Goal: Task Accomplishment & Management: Contribute content

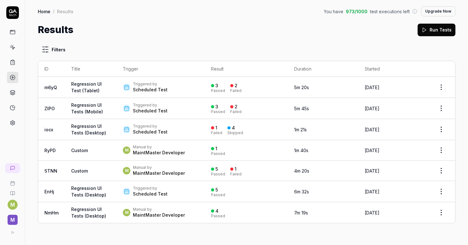
click at [99, 41] on div "Filters ID Title Trigger Result Duration Started m6yQ Regression UI Test (Table…" at bounding box center [246, 141] width 442 height 208
click at [12, 235] on button at bounding box center [11, 232] width 13 height 13
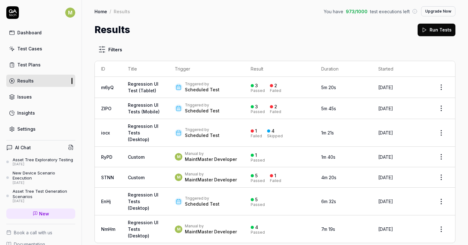
scroll to position [54, 0]
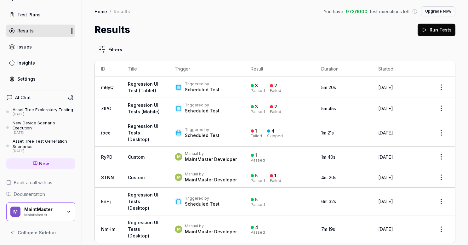
click at [66, 211] on icon "button" at bounding box center [68, 211] width 5 height 5
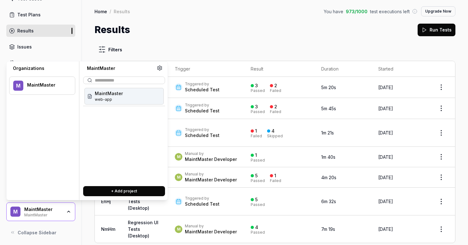
click at [117, 95] on span "MaintMaster" at bounding box center [109, 93] width 28 height 7
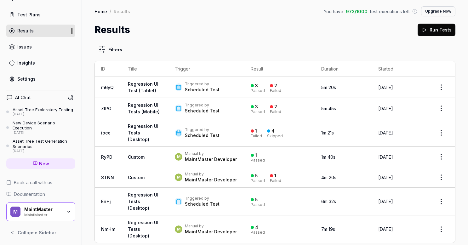
click at [184, 44] on div "Filters ID Title Trigger Result Duration Started m6yQ Regression UI Test (Table…" at bounding box center [274, 143] width 361 height 200
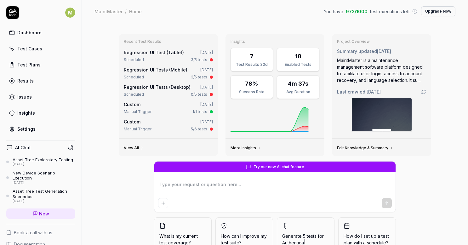
type textarea "*"
click at [36, 51] on div "Test Cases" at bounding box center [29, 48] width 25 height 7
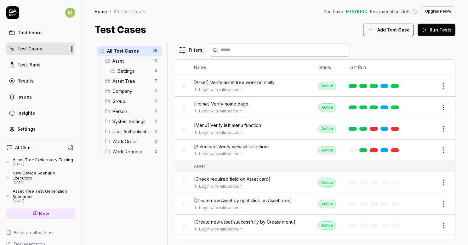
click at [405, 31] on span "Add Test Case" at bounding box center [393, 29] width 32 height 7
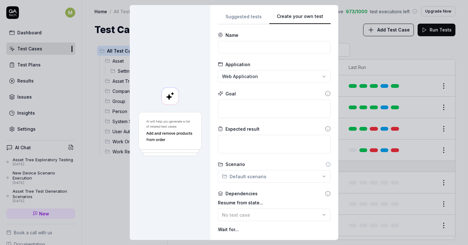
click at [317, 56] on div "**********" at bounding box center [274, 123] width 113 height 220
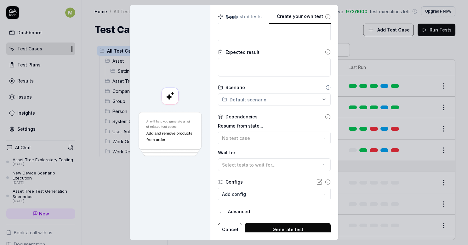
scroll to position [80, 0]
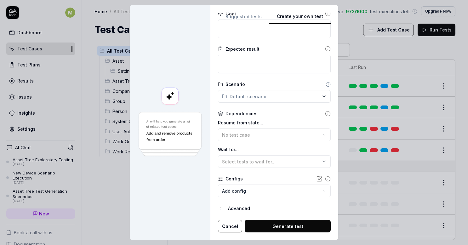
click at [221, 208] on button "Advanced" at bounding box center [274, 209] width 113 height 8
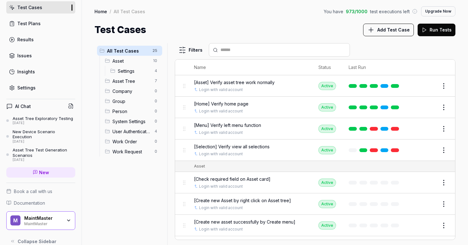
scroll to position [54, 0]
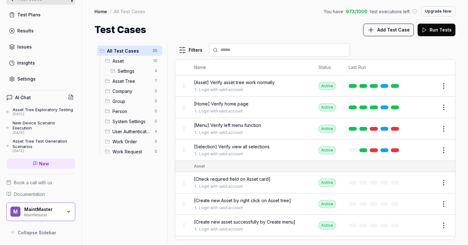
click at [66, 210] on icon "button" at bounding box center [68, 211] width 5 height 5
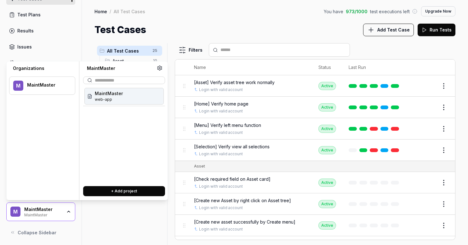
click at [130, 191] on button "+ Add project" at bounding box center [124, 191] width 82 height 10
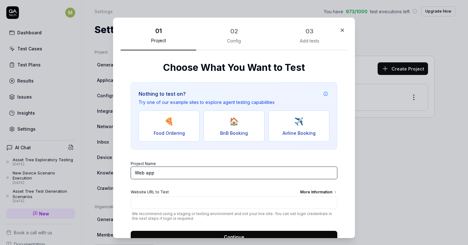
click at [158, 170] on input "Web app" at bounding box center [234, 172] width 206 height 13
drag, startPoint x: 159, startPoint y: 171, endPoint x: 122, endPoint y: 178, distance: 37.2
click at [100, 173] on div "​ 01 Project 02 Config 03 Add tests Choose What You Want to Test Nothing to tes…" at bounding box center [233, 127] width 267 height 235
type input "Web app locally"
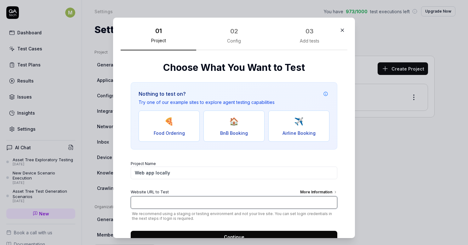
click at [215, 203] on input "Website URL to Test More Information" at bounding box center [234, 202] width 206 height 13
paste input "[URL]"
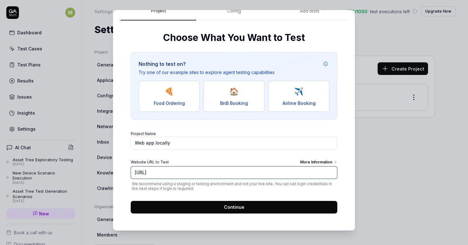
scroll to position [11, 0]
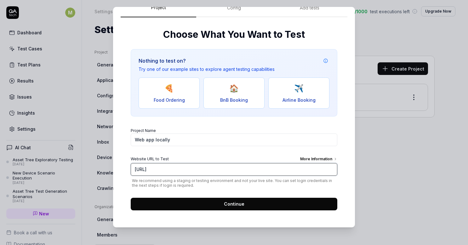
type input "[URL]"
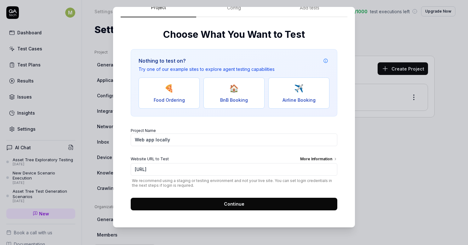
click at [260, 199] on button "Continue" at bounding box center [234, 204] width 206 height 13
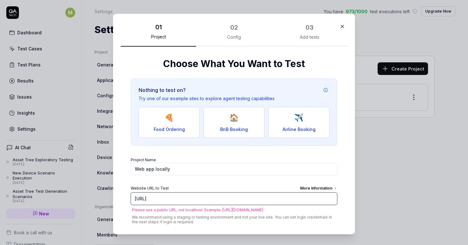
scroll to position [0, 0]
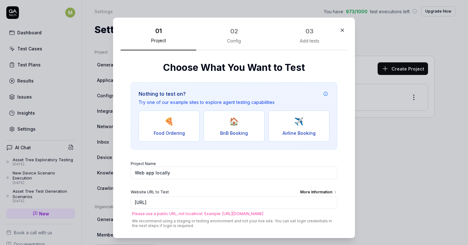
click at [339, 30] on icon "button" at bounding box center [342, 30] width 6 height 6
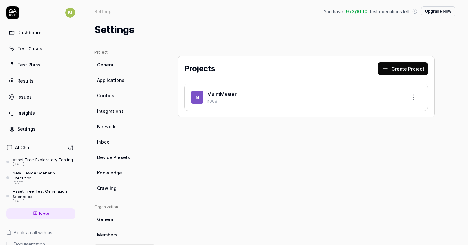
click at [31, 49] on div "Test Cases" at bounding box center [29, 48] width 25 height 7
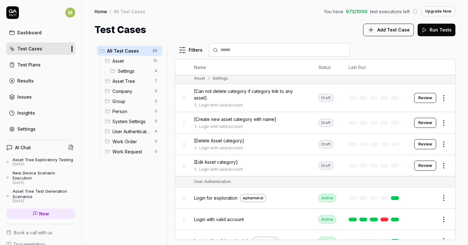
scroll to position [424, 0]
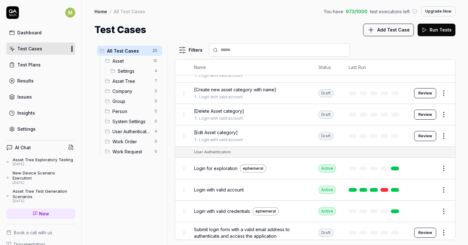
click at [229, 186] on span "Login with valid account" at bounding box center [219, 189] width 50 height 7
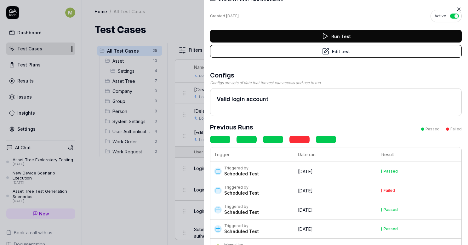
scroll to position [42, 0]
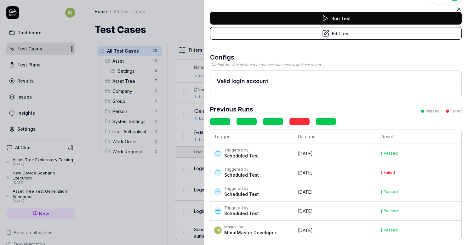
click at [363, 33] on button "Edit test" at bounding box center [335, 33] width 251 height 13
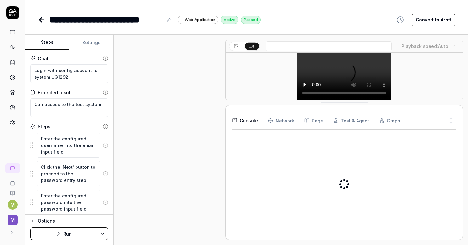
scroll to position [264, 0]
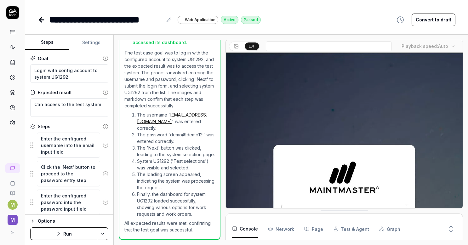
type textarea "*"
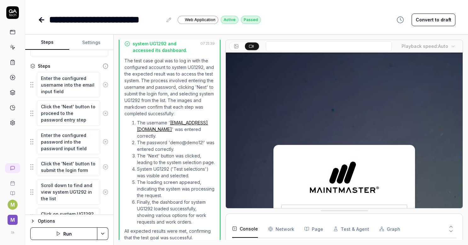
scroll to position [90, 0]
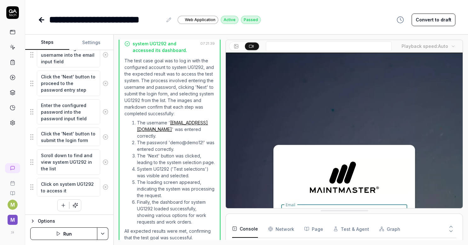
click at [11, 47] on icon at bounding box center [13, 47] width 6 height 6
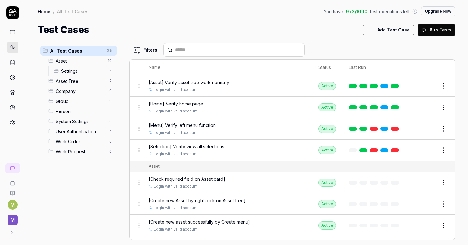
click at [88, 58] on span "Asset" at bounding box center [80, 61] width 48 height 7
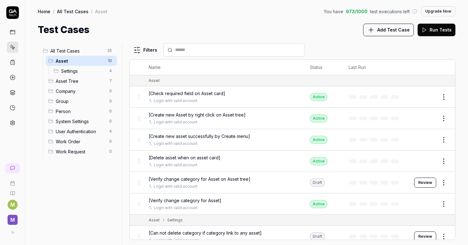
click at [386, 28] on span "Add Test Case" at bounding box center [393, 29] width 32 height 7
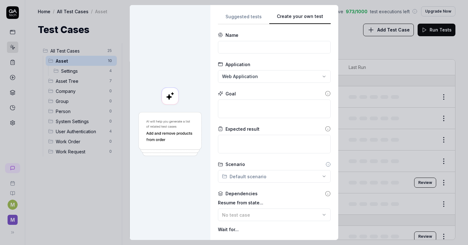
click at [304, 56] on div "**********" at bounding box center [274, 123] width 113 height 220
click at [249, 173] on div "**********" at bounding box center [234, 122] width 468 height 245
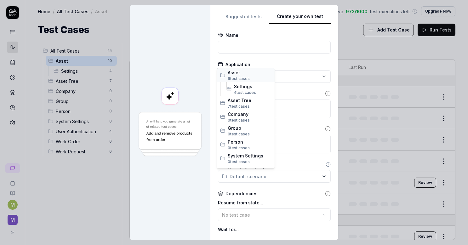
click at [245, 75] on span "Asset" at bounding box center [250, 72] width 44 height 7
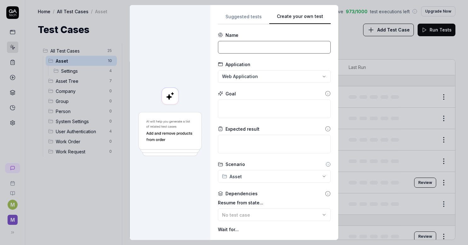
click at [260, 46] on input at bounding box center [274, 47] width 113 height 13
type input "V"
type input "Verify upload document for Asset"
click at [263, 105] on textarea at bounding box center [274, 108] width 113 height 19
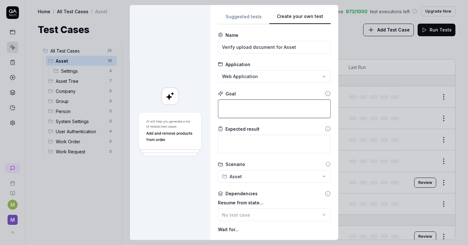
type textarea "*"
type textarea "U"
type textarea "*"
type textarea "Up"
type textarea "*"
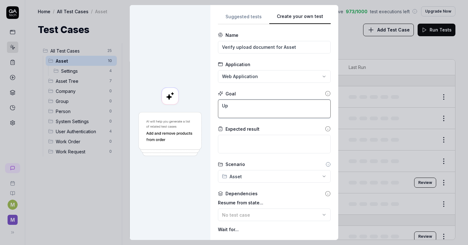
type textarea "Upl"
type textarea "*"
type textarea "Uplo"
type textarea "*"
type textarea "Uploa"
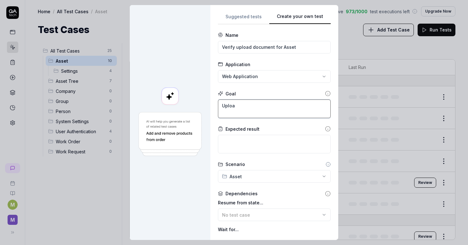
type textarea "*"
type textarea "Upload"
type textarea "*"
type textarea "Upload"
type textarea "*"
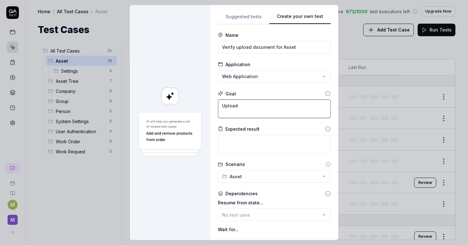
type textarea "Upload o"
type textarea "*"
type textarea "Upload on"
type textarea "*"
type textarea "Upload one"
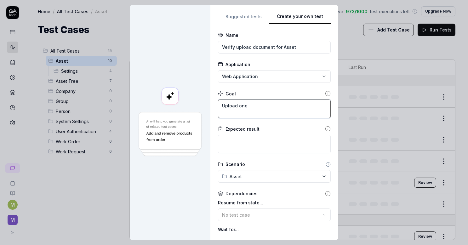
type textarea "*"
type textarea "Upload one"
type textarea "*"
type textarea "Upload one ỏ"
type textarea "*"
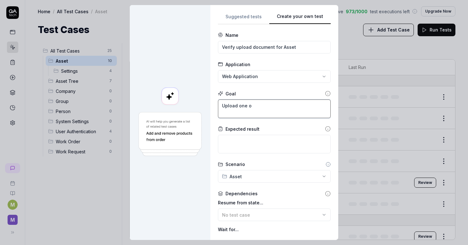
type textarea "Upload one or"
type textarea "*"
type textarea "Upload one or"
type textarea "*"
type textarea "Upload one or m"
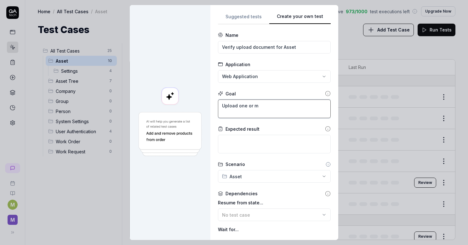
type textarea "*"
type textarea "Upload one or mu"
type textarea "*"
type textarea "Upload one or mul"
type textarea "*"
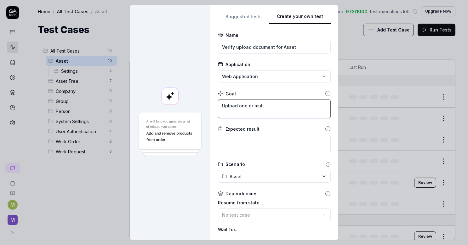
type textarea "Upload one or multi"
type textarea "*"
type textarea "Upload one or multip"
type textarea "*"
type textarea "Upload one or multipl"
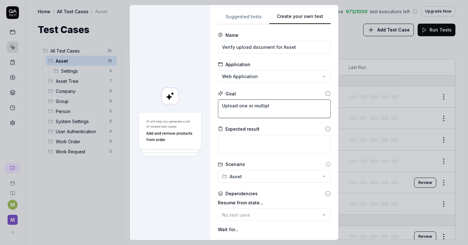
type textarea "*"
type textarea "Upload one or multiple"
type textarea "*"
type textarea "Upload one or multiple f"
type textarea "*"
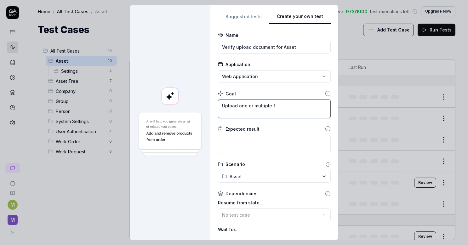
type textarea "Upload one or multiple fi"
type textarea "*"
type textarea "Upload one or multiple fil"
type textarea "*"
type textarea "Upload one or multiple file"
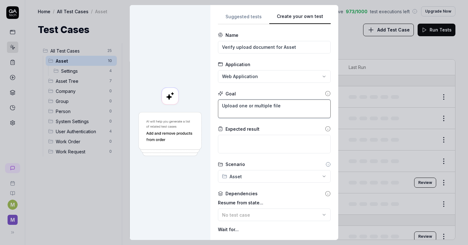
type textarea "*"
type textarea "Upload one or multiple file"
type textarea "*"
type textarea "Upload one or multiple file f"
type textarea "*"
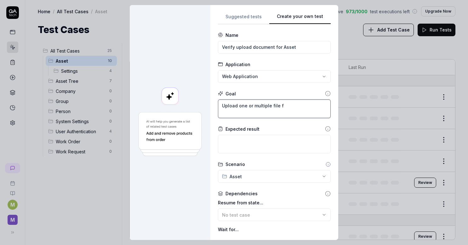
type textarea "Upload one or multiple file fo"
type textarea "*"
type textarea "Upload one or multiple file f"
type textarea "*"
type textarea "Upload one or multiple file"
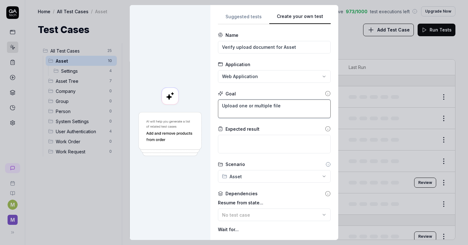
type textarea "*"
type textarea "Upload one or multiple file ("
type textarea "*"
type textarea "Upload one or multiple file (."
type textarea "*"
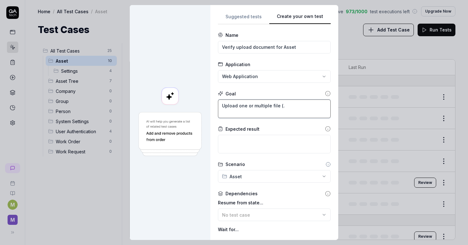
type textarea "Upload one or multiple file (.t"
type textarea "*"
type textarea "Upload one or multiple file (.tx"
type textarea "*"
type textarea "Upload one or multiple file (.txt"
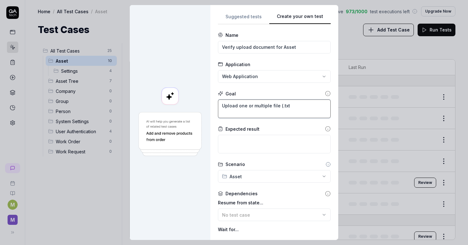
type textarea "*"
type textarea "Upload one or multiple file (.txt,"
type textarea "*"
type textarea "Upload one or multiple file (.txt,"
type textarea "*"
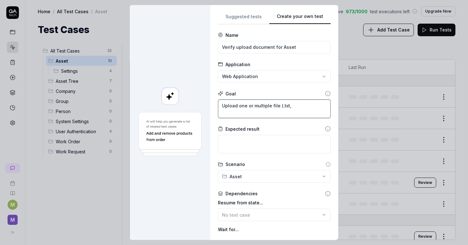
type textarea "Upload one or multiple file (.txt, ."
type textarea "*"
type textarea "Upload one or multiple file (.txt, .p"
type textarea "*"
type textarea "Upload one or multiple file (.txt, .pd"
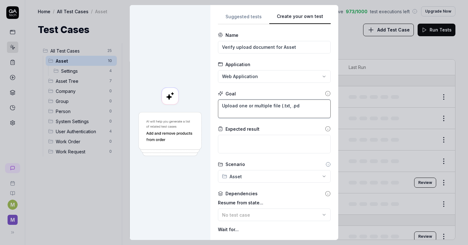
type textarea "*"
type textarea "Upload one or multiple file (.txt, .pdf"
type textarea "*"
type textarea "Upload one or multiple file (.txt, .pdf,"
type textarea "*"
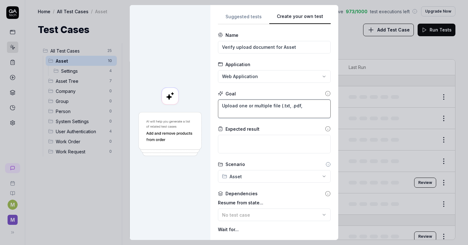
type textarea "Upload one or multiple file (.txt, .pdf,"
type textarea "*"
type textarea "Upload one or multiple file (.txt, .pdf, ."
type textarea "*"
type textarea "Upload one or multiple file (.txt, .pdf, .do"
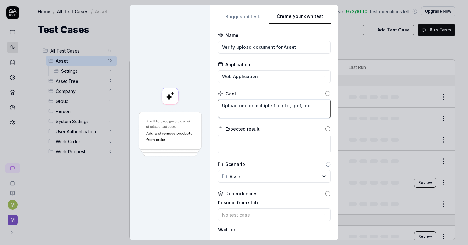
type textarea "*"
type textarea "Upload one or multiple file (.txt, .pdf, .doc"
type textarea "*"
type textarea "Upload one or multiple file (.txt, .pdf, .doc,"
type textarea "*"
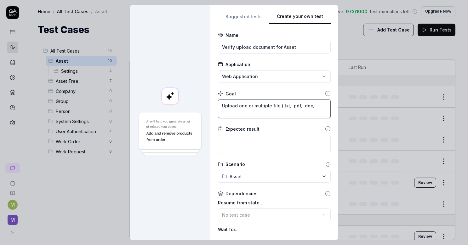
type textarea "Upload one or multiple file (.txt, .pdf, .doc,"
type textarea "*"
type textarea "Upload one or multiple file (.txt, .pdf, .doc, ."
type textarea "*"
type textarea "Upload one or multiple file (.txt, .pdf, .doc,"
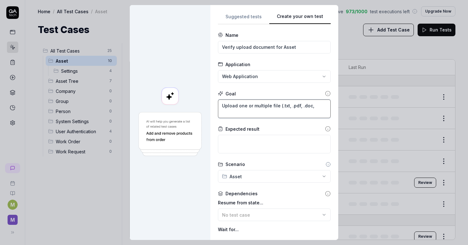
type textarea "*"
type textarea "Upload one or multiple file (.txt, .pdf, .doc,"
type textarea "*"
type textarea "Upload one or multiple file (.txt, .pdf, .doc"
type textarea "*"
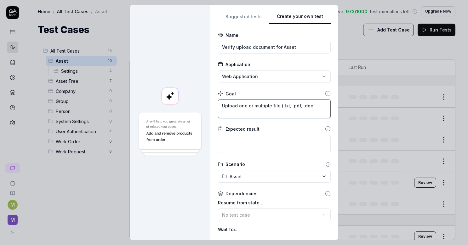
type textarea "Upload one or multiple file (.txt, .pdf, .docx"
type textarea "*"
type textarea "Upload one or multiple file (.txt, .pdf, .docx,"
type textarea "*"
type textarea "Upload one or multiple file (.txt, .pdf, .docx,"
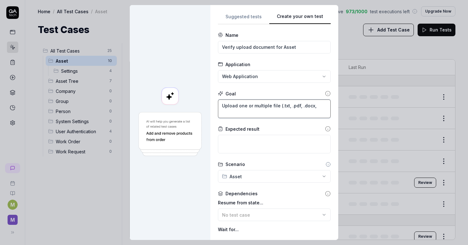
type textarea "*"
type textarea "Upload one or multiple file (.txt, .pdf, .docx, ."
type textarea "*"
type textarea "Upload one or multiple file (.txt, .pdf, .docx, .p"
type textarea "*"
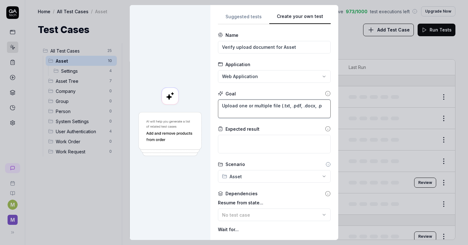
type textarea "Upload one or multiple file (.txt, .pdf, .docx, .pd"
type textarea "*"
type textarea "Upload one or multiple file (.txt, .pdf, .docx, .p"
type textarea "*"
type textarea "Upload one or multiple file (.txt, .pdf, .docx, ."
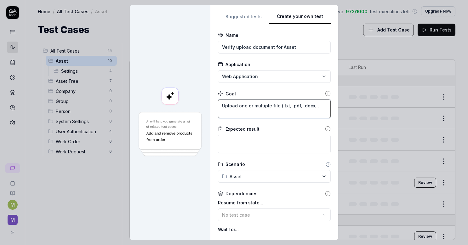
type textarea "*"
type textarea "Upload one or multiple file (.txt, .pdf, .docx, .p"
type textarea "*"
type textarea "Upload one or multiple file (.txt, .pdf, .docx, .pp"
type textarea "*"
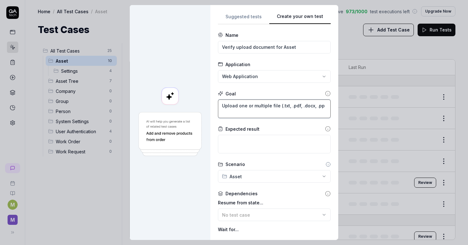
type textarea "Upload one or multiple file (.txt, .pdf, .docx, .ppt"
type textarea "*"
type textarea "Upload one or multiple file (.txt, .pdf, .docx, .ppt."
type textarea "*"
type textarea "Upload one or multiple file (.txt, .pdf, .docx, .ppt.."
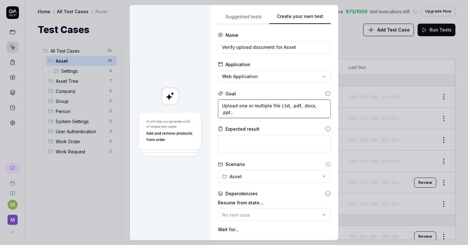
type textarea "*"
type textarea "Upload one or multiple file (.txt, .pdf, .docx, .ppt..."
type textarea "*"
type textarea "Upload one or multiple file (.txt, .pdf, .docx, .ppt...)"
type textarea "*"
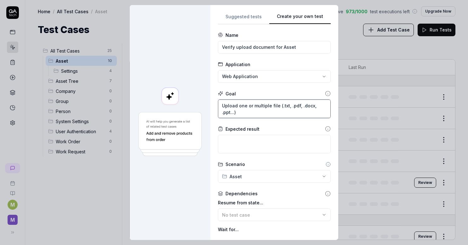
type textarea "Upload one or multiple file (.txt, .pdf, .docx, .ppt...)"
type textarea "*"
type textarea "Upload one or multiple file (.txt, .pdf, .docx, .ppt...) e"
type textarea "*"
type textarea "Upload one or multiple file (.txt, .pdf, .docx, .ppt...) ẽ"
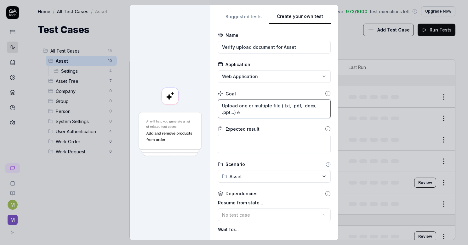
type textarea "*"
type textarea "Upload one or multiple file (.txt, .pdf, .docx, .ppt...)"
type textarea "*"
type textarea "Upload one or multiple file (.txt, .pdf, .docx, .ppt...) ex"
type textarea "*"
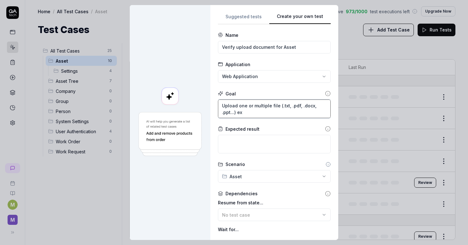
type textarea "Upload one or multiple file (.txt, .pdf, .docx, .ppt...) e"
type textarea "*"
type textarea "Upload one or multiple file (.txt, .pdf, .docx, .ppt...)"
type textarea "*"
type textarea "Upload one or multiple file (.txt, .pdf, .docx, .ppt...)"
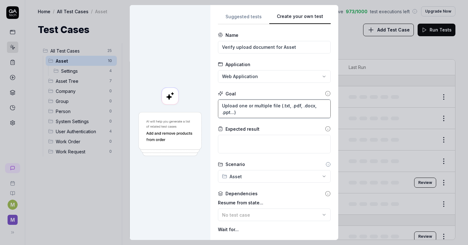
type textarea "*"
type textarea "Upload one or multiple file (.txt, .pdf, .docx, .ppt..."
type textarea "*"
type textarea "Upload one or multiple file (.txt, .pdf, .docx, .ppt...)"
type textarea "*"
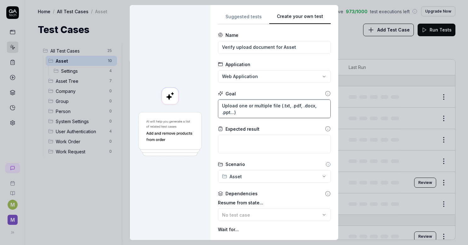
type textarea "Upload one or multiple file (.txt, .pdf, .docx, .ppt...)"
type textarea "*"
type textarea "Upload one or multiple file (.txt, .pdf, .docx, .ppt...)"
type textarea "*"
type textarea "Upload one or multiple file (.txt, .pdf, .docx, .ppt...) ẽ"
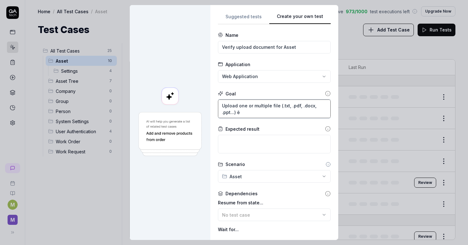
type textarea "*"
type textarea "Upload one or multiple file (.txt, .pdf, .docx, .ppt...) e"
type textarea "*"
type textarea "Upload one or multiple file (.txt, .pdf, .docx, .ppt...) ex"
type textarea "*"
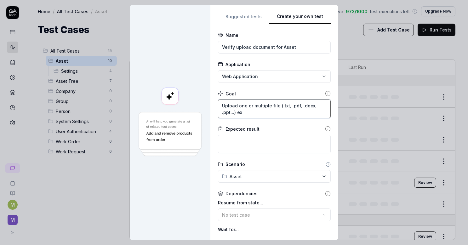
type textarea "Upload one or multiple file (.txt, .pdf, .docx, .ppt...) exc"
type textarea "*"
type textarea "Upload one or multiple file (.txt, .pdf, .docx, .ppt...) exce"
type textarea "*"
type textarea "Upload one or multiple file (.txt, .pdf, .docx, .ppt...) excep"
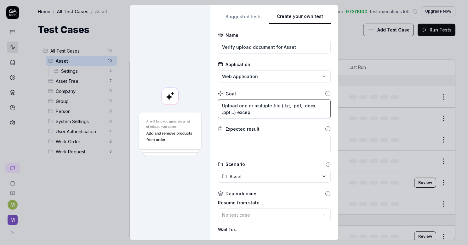
type textarea "*"
type textarea "Upload one or multiple file (.txt, .pdf, .docx, .ppt...) except"
type textarea "*"
type textarea "Upload one or multiple file (.txt, .pdf, .docx, .ppt...) except"
type textarea "*"
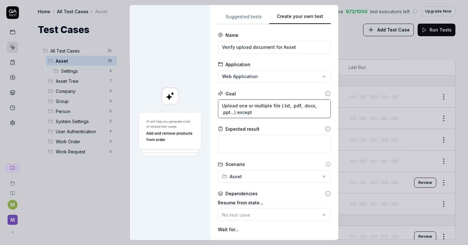
type textarea "Upload one or multiple file (.txt, .pdf, .docx, .ppt...) except f"
type textarea "*"
type textarea "Upload one or multiple file (.txt, .pdf, .docx, .ppt...) except fo"
type textarea "*"
type textarea "Upload one or multiple file (.txt, .pdf, .docx, .ppt...) except for"
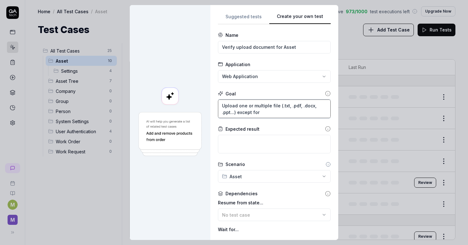
type textarea "*"
type textarea "Upload one or multiple file (.txt, .pdf, .docx, .ppt...) except for ("
type textarea "*"
type textarea "Upload one or multiple file (.txt, .pdf, .docx, .ppt...) except for (e"
type textarea "*"
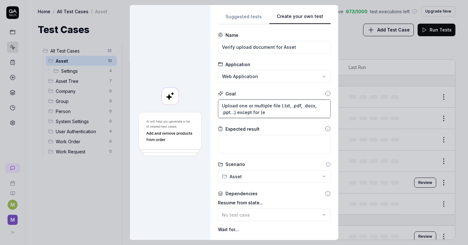
type textarea "Upload one or multiple file (.txt, .pdf, .docx, .ppt...) except for ("
type textarea "*"
type textarea "Upload one or multiple file (.txt, .pdf, .docx, .ppt...) except for (."
type textarea "*"
type textarea "Upload one or multiple file (.txt, .pdf, .docx, .ppt...) except for (.ẽ"
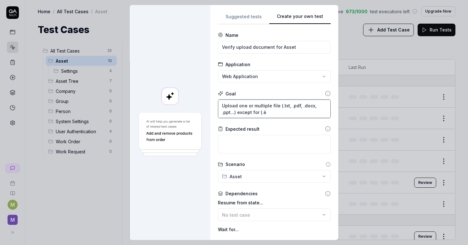
type textarea "*"
type textarea "Upload one or multiple file (.txt, .pdf, .docx, .ppt...) except for (."
type textarea "*"
click at [274, 106] on textarea "Upload one or multiple file (.txt, .pdf, .docx, .ppt...) except for (.exe)" at bounding box center [274, 108] width 113 height 19
click at [260, 114] on textarea "Upload one or multiple files (.txt, .pdf, .docx, .ppt...) except for (.exe)" at bounding box center [274, 108] width 113 height 19
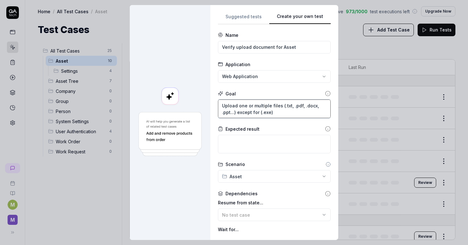
click at [274, 115] on textarea "Upload one or multiple files (.txt, .pdf, .docx, .ppt...) except for (.exe)" at bounding box center [274, 108] width 113 height 19
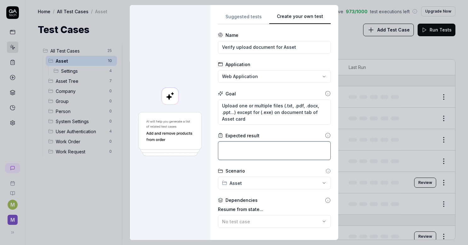
click at [273, 151] on textarea at bounding box center [274, 150] width 113 height 19
click at [245, 147] on textarea at bounding box center [274, 150] width 113 height 19
paste textarea "Upload documents and attach to assets Document tab with all added documents Ope…"
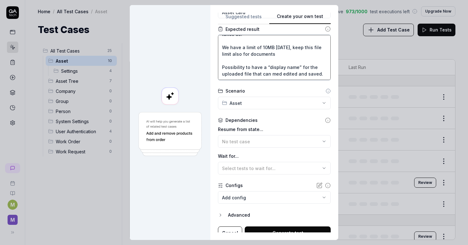
scroll to position [113, 0]
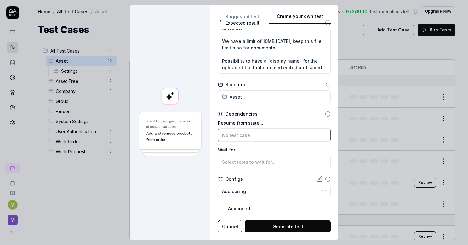
click at [252, 134] on div "No test case" at bounding box center [271, 135] width 98 height 7
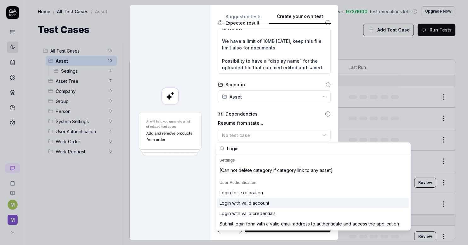
click at [271, 200] on div "Login with valid account" at bounding box center [313, 203] width 192 height 10
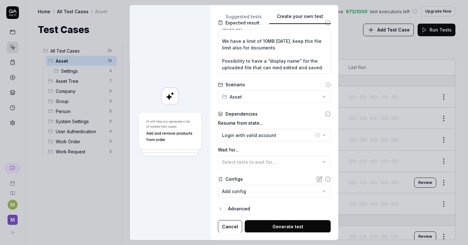
click at [299, 228] on button "Generate test" at bounding box center [288, 226] width 86 height 13
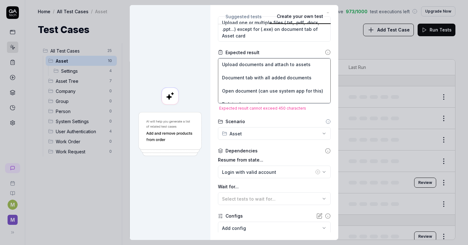
scroll to position [50, 0]
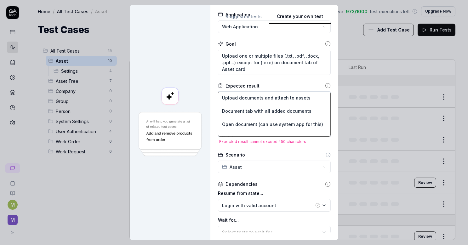
click at [220, 98] on textarea "Upload documents and attach to assets Document tab with all added documents Ope…" at bounding box center [274, 114] width 113 height 45
click at [236, 104] on textarea "1. Upload documents and attach to assets Document tab with all added documents …" at bounding box center [274, 114] width 113 height 45
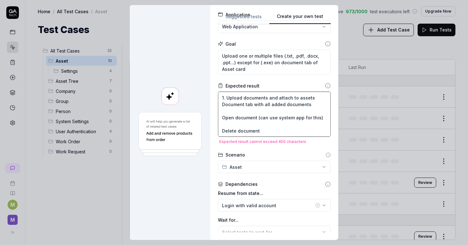
click at [218, 104] on textarea "1. Upload documents and attach to assets Document tab with all added documents …" at bounding box center [274, 114] width 113 height 45
click at [237, 113] on textarea "1. Upload documents and attach to assets 2. Document tab with all added documen…" at bounding box center [274, 114] width 113 height 45
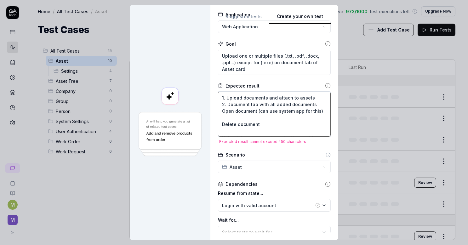
click at [219, 111] on textarea "1. Upload documents and attach to assets 2. Document tab with all added documen…" at bounding box center [274, 114] width 113 height 45
drag, startPoint x: 230, startPoint y: 117, endPoint x: 219, endPoint y: 109, distance: 13.5
click at [219, 109] on textarea "1. Upload documents and attach to assets 2. Document tab with all added documen…" at bounding box center [274, 114] width 113 height 45
drag, startPoint x: 219, startPoint y: 111, endPoint x: 227, endPoint y: 118, distance: 10.7
click at [219, 111] on textarea "1. Upload documents and attach to assets 2. Document tab with all added documen…" at bounding box center [274, 114] width 113 height 45
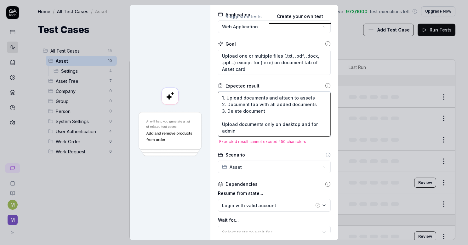
click at [240, 117] on textarea "1. Upload documents and attach to assets 2. Document tab with all added documen…" at bounding box center [274, 114] width 113 height 45
click at [220, 116] on textarea "1. Upload documents and attach to assets 2. Document tab with all added documen…" at bounding box center [274, 114] width 113 height 45
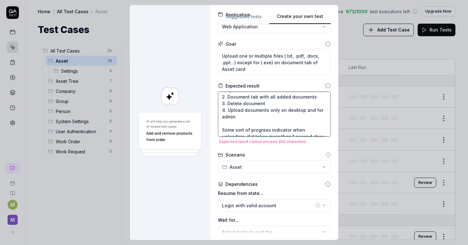
scroll to position [0, 0]
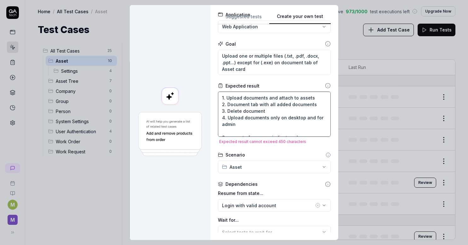
click at [222, 129] on textarea "1. Upload documents and attach to assets 2. Document tab with all added documen…" at bounding box center [274, 114] width 113 height 45
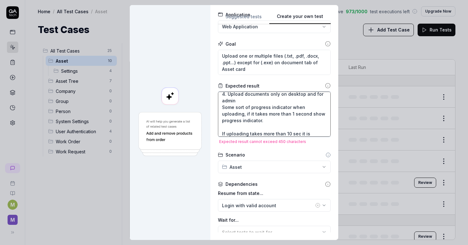
scroll to position [31, 0]
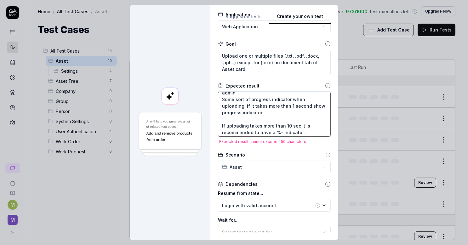
drag, startPoint x: 281, startPoint y: 114, endPoint x: 214, endPoint y: 102, distance: 68.1
click at [214, 102] on div "**********" at bounding box center [274, 122] width 128 height 235
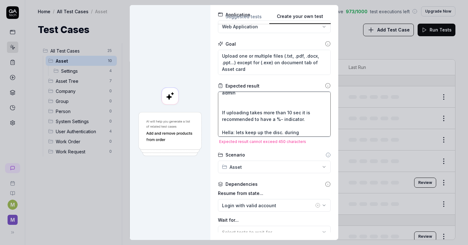
drag, startPoint x: 300, startPoint y: 131, endPoint x: 217, endPoint y: 110, distance: 85.2
click at [218, 110] on textarea "1. Upload documents and attach to assets 2. Document tab with all added documen…" at bounding box center [274, 114] width 113 height 45
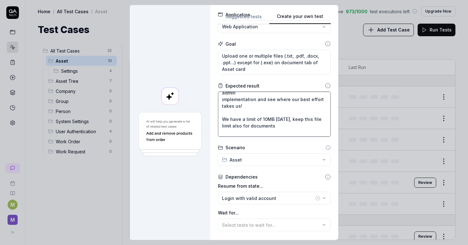
drag, startPoint x: 244, startPoint y: 104, endPoint x: 208, endPoint y: 98, distance: 36.8
click at [210, 98] on div "**********" at bounding box center [274, 122] width 128 height 235
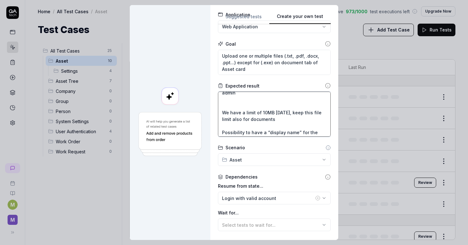
drag, startPoint x: 230, startPoint y: 106, endPoint x: 214, endPoint y: 99, distance: 17.2
click at [214, 99] on div "**********" at bounding box center [274, 122] width 128 height 235
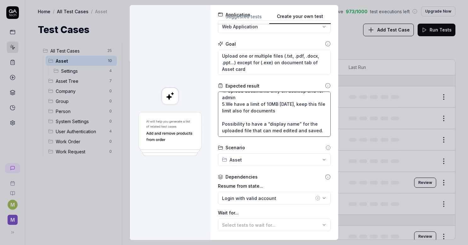
scroll to position [25, 0]
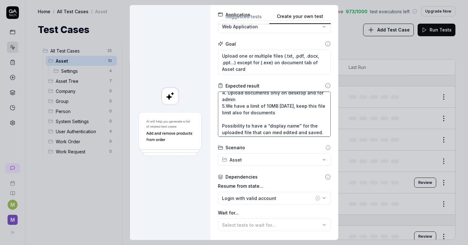
click at [224, 119] on textarea "1. Upload documents and attach to assets 2. Document tab with all added documen…" at bounding box center [274, 114] width 113 height 45
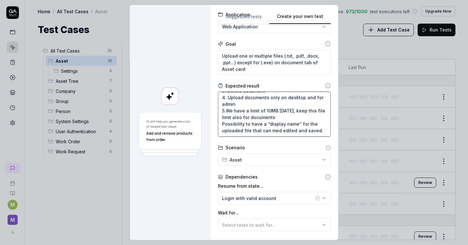
scroll to position [20, 0]
click at [219, 122] on textarea "1. Upload documents and attach to assets 2. Document tab with all added documen…" at bounding box center [274, 114] width 113 height 45
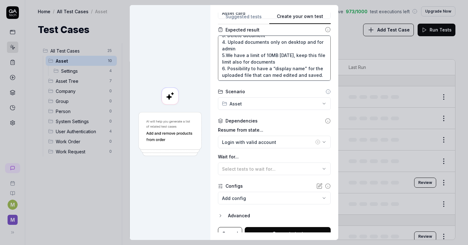
scroll to position [113, 0]
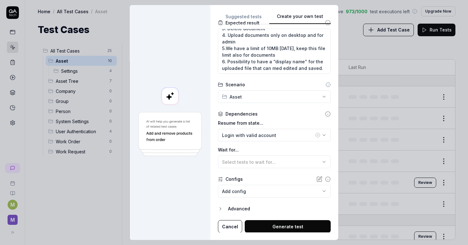
click at [291, 224] on button "Generate test" at bounding box center [288, 226] width 86 height 13
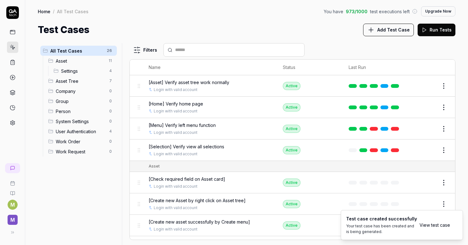
click at [431, 225] on link "View test case" at bounding box center [434, 225] width 31 height 7
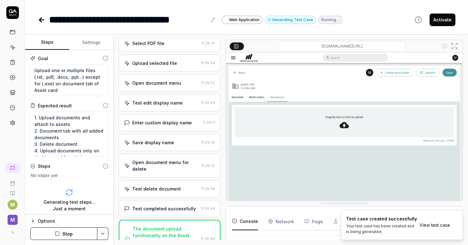
scroll to position [238, 0]
